Goal: Information Seeking & Learning: Check status

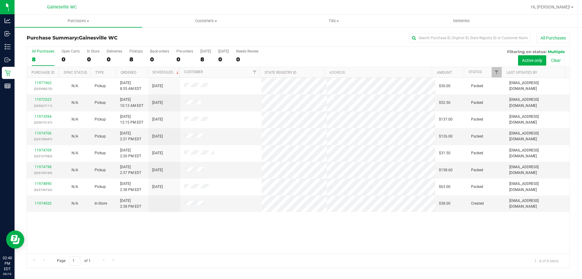
click at [368, 35] on div "All Purchases" at bounding box center [389, 38] width 362 height 10
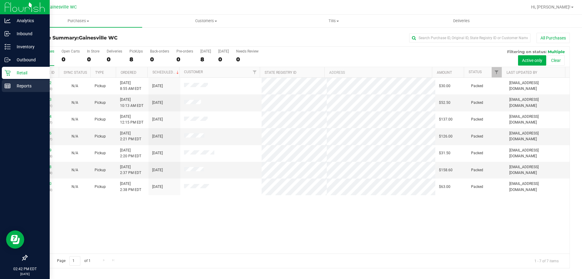
click at [9, 81] on div "Reports" at bounding box center [26, 86] width 48 height 12
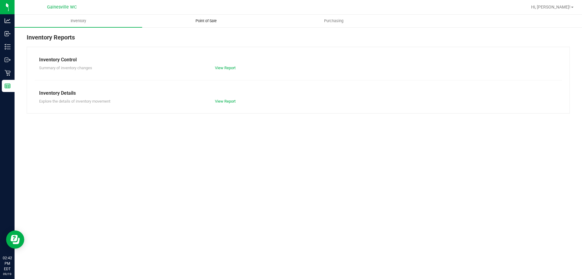
click at [199, 17] on uib-tab-heading "Point of Sale" at bounding box center [205, 21] width 127 height 12
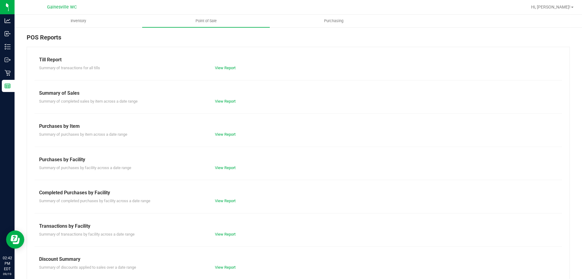
click at [224, 65] on div "View Report" at bounding box center [298, 68] width 176 height 6
click at [225, 66] on link "View Report" at bounding box center [225, 67] width 21 height 5
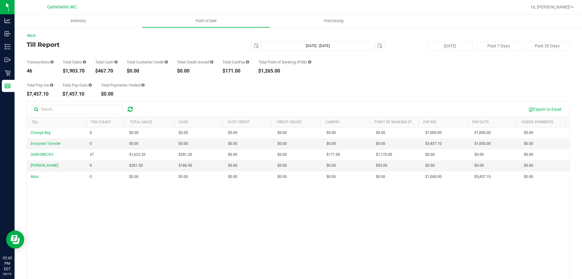
click at [551, 209] on div "Change Bag 0 $0.00 $0.00 $0.00 $0.00 $0.00 $0.00 $0.00 $0.00 $0.00 $0.00 $0.00 …" at bounding box center [298, 215] width 543 height 176
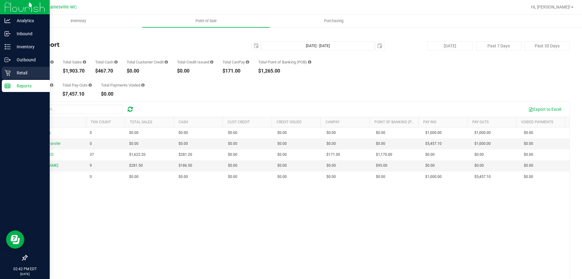
click at [7, 68] on div "Retail" at bounding box center [26, 73] width 48 height 12
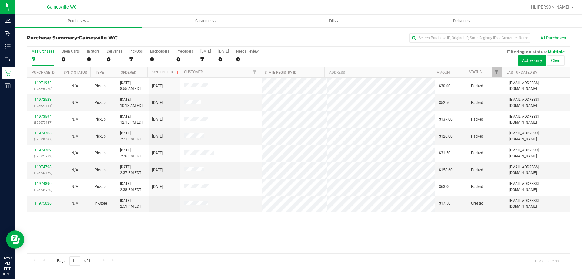
click at [168, 9] on div at bounding box center [318, 7] width 419 height 12
